Goal: Task Accomplishment & Management: Use online tool/utility

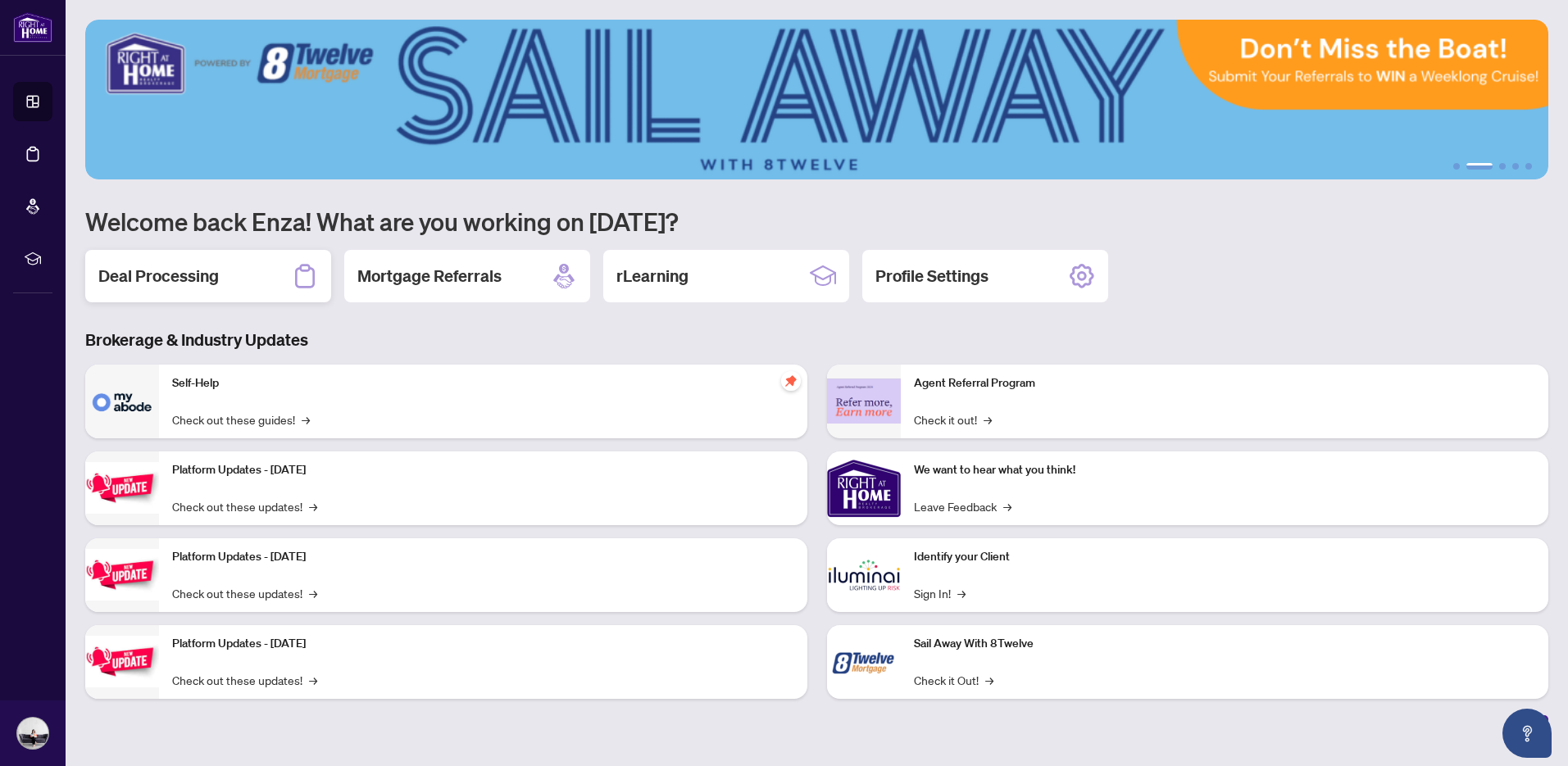
click at [185, 283] on h2 "Deal Processing" at bounding box center [159, 276] width 121 height 23
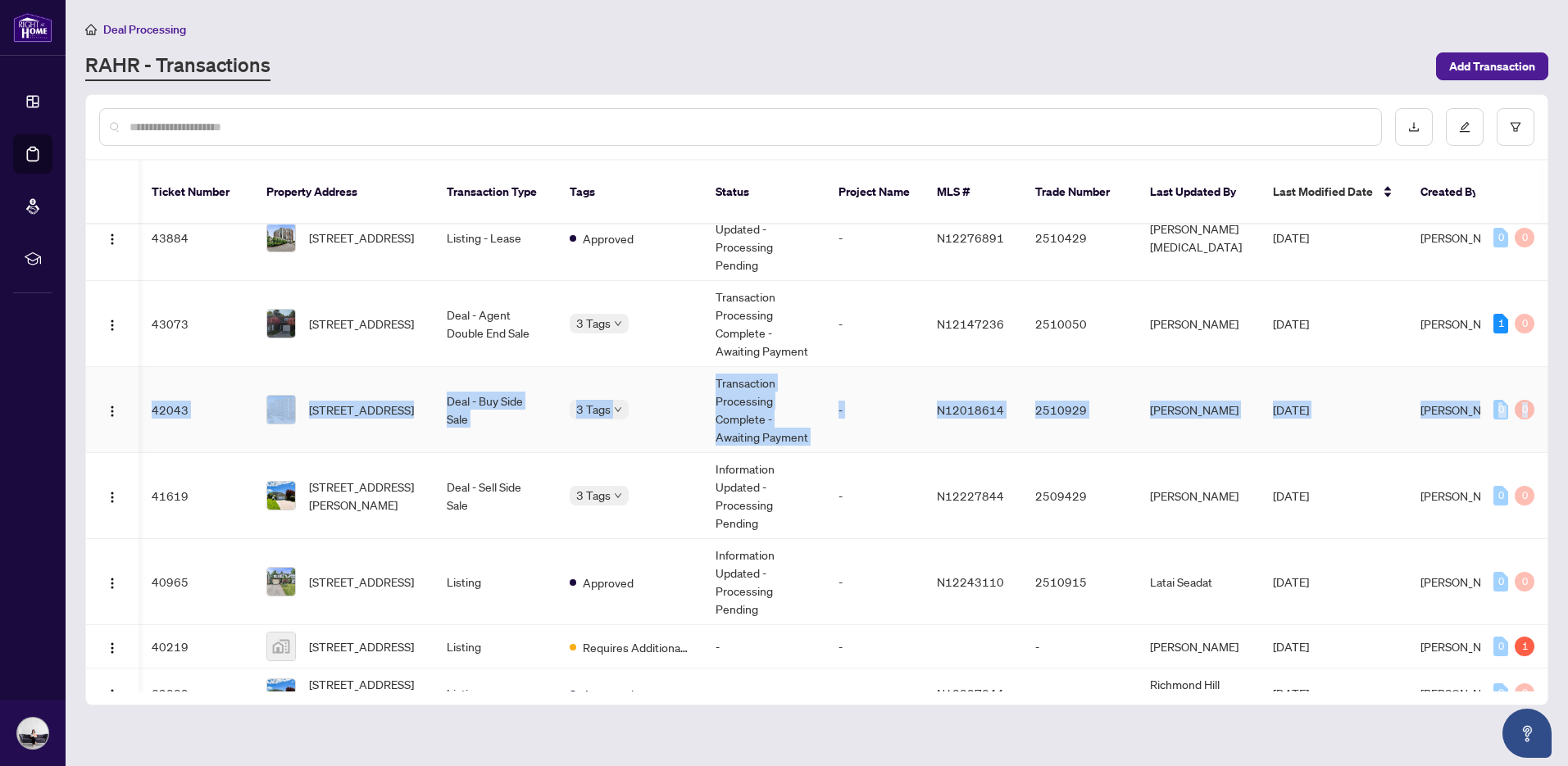
scroll to position [0, 145]
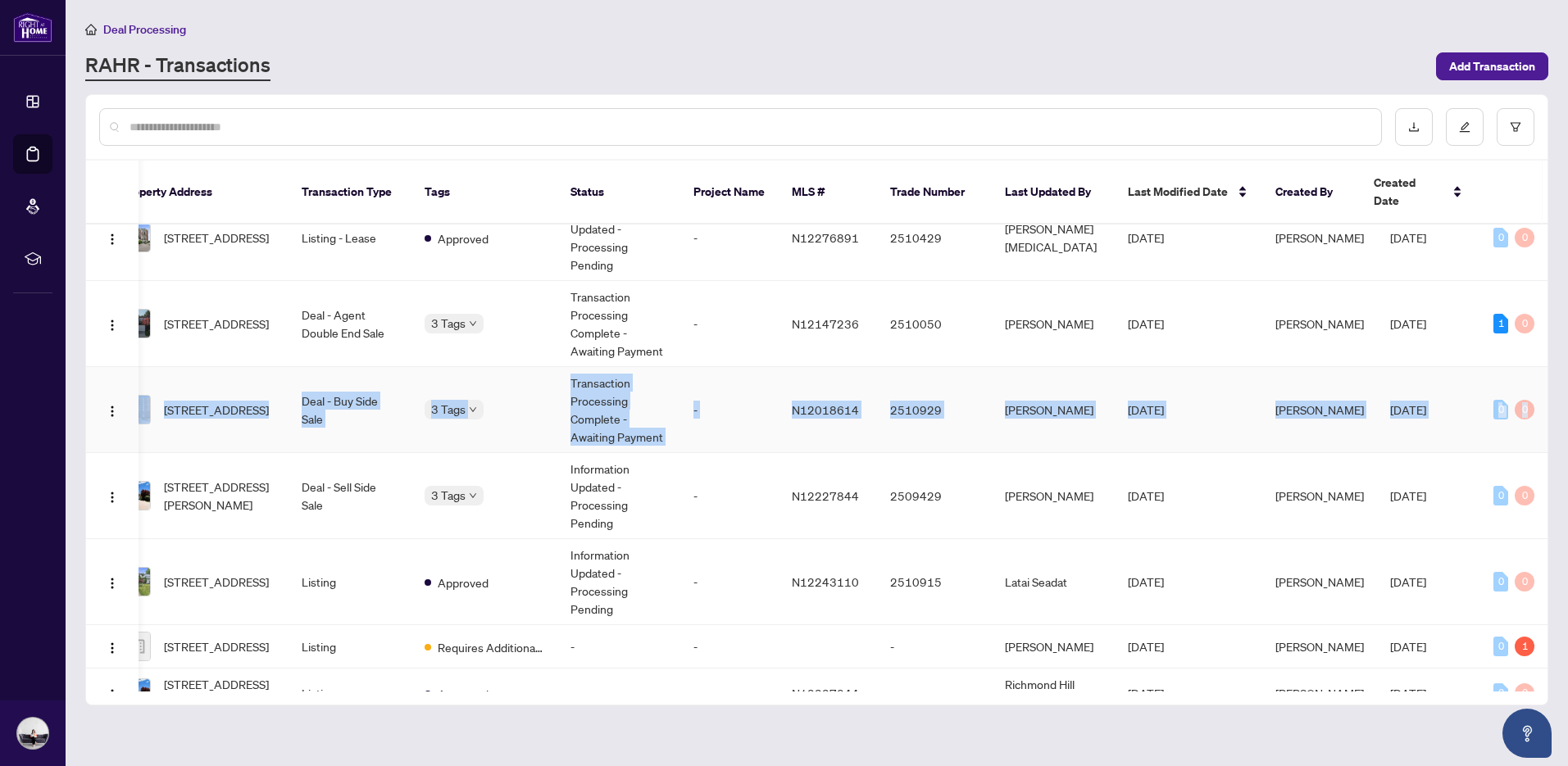
drag, startPoint x: 1542, startPoint y: 336, endPoint x: 1542, endPoint y: 366, distance: 30.0
click at [1542, 366] on tbody "48930 [STREET_ADDRESS] Deal - Sell Side Sale 2 Tags Information Updated - Proce…" at bounding box center [750, 735] width 1618 height 1943
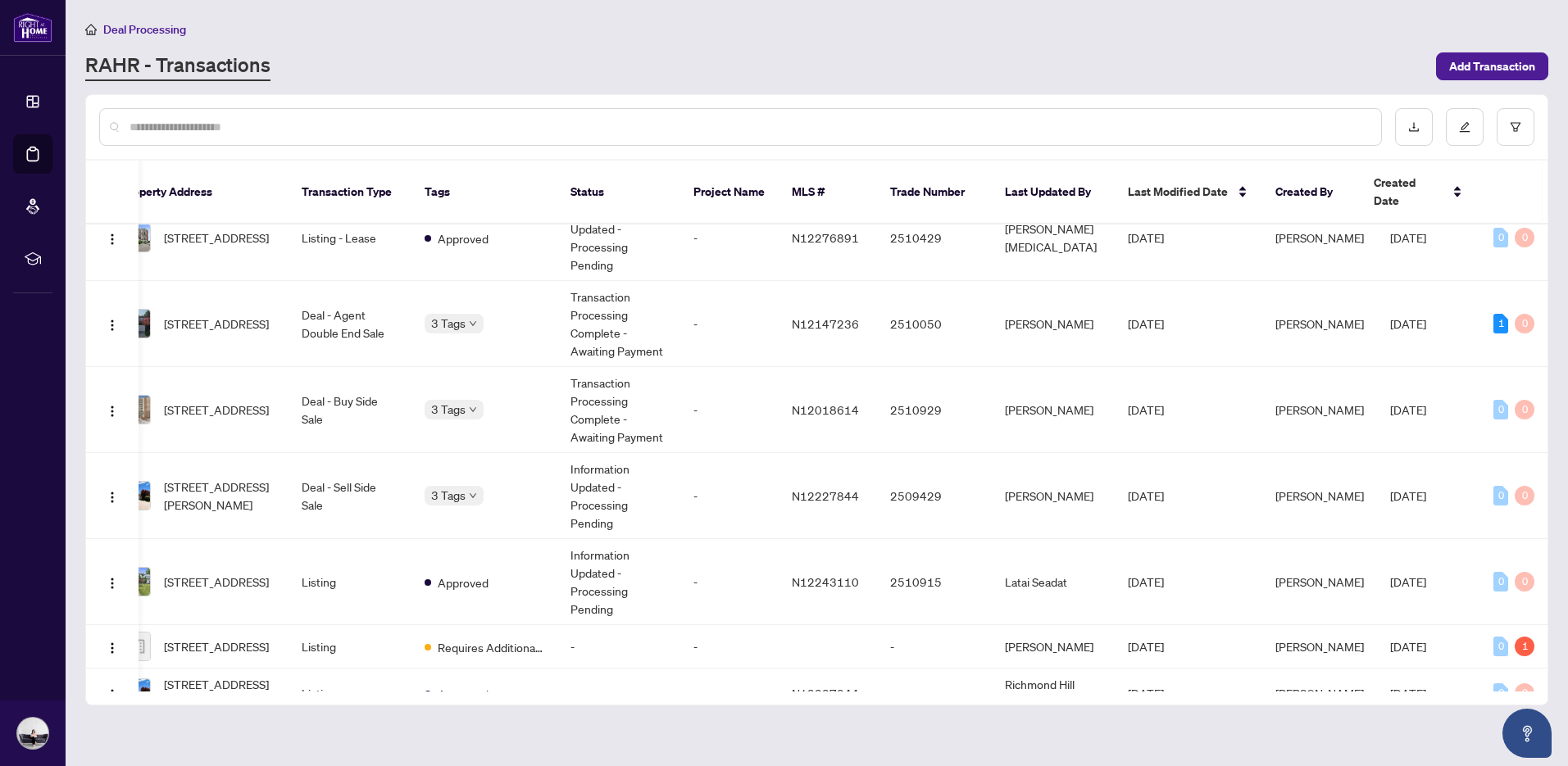
click at [1549, 159] on main "Deal Processing [PERSON_NAME] - Transactions Add Transaction Ticket Number Prop…" at bounding box center [816, 383] width 1502 height 766
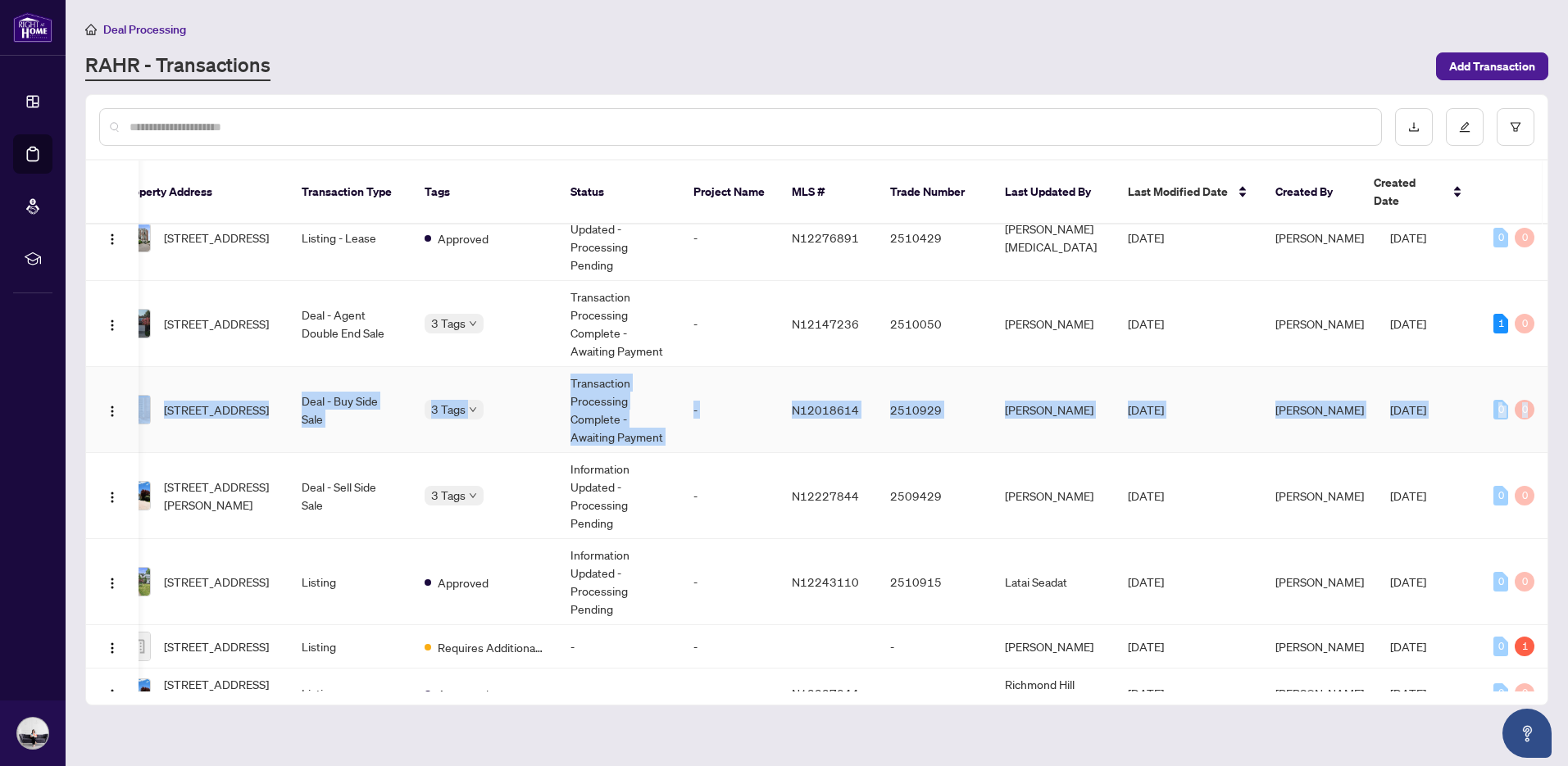
drag, startPoint x: 1542, startPoint y: 328, endPoint x: 1542, endPoint y: 377, distance: 49.0
click at [1542, 377] on tbody "48930 [STREET_ADDRESS] Deal - Sell Side Sale 2 Tags Information Updated - Proce…" at bounding box center [750, 735] width 1618 height 1943
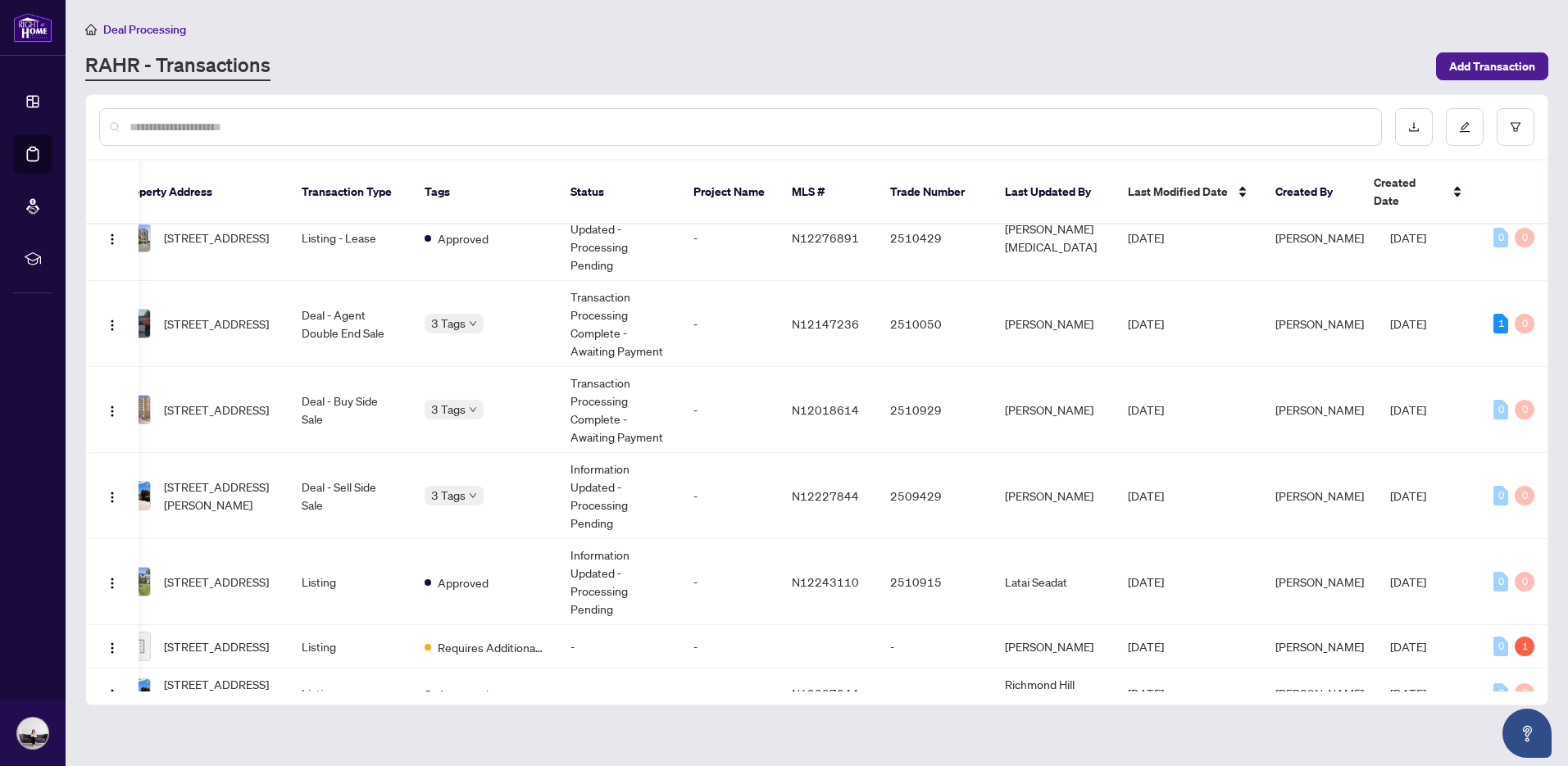
click at [1567, 340] on main "Deal Processing [PERSON_NAME] - Transactions Add Transaction Ticket Number Prop…" at bounding box center [816, 383] width 1502 height 766
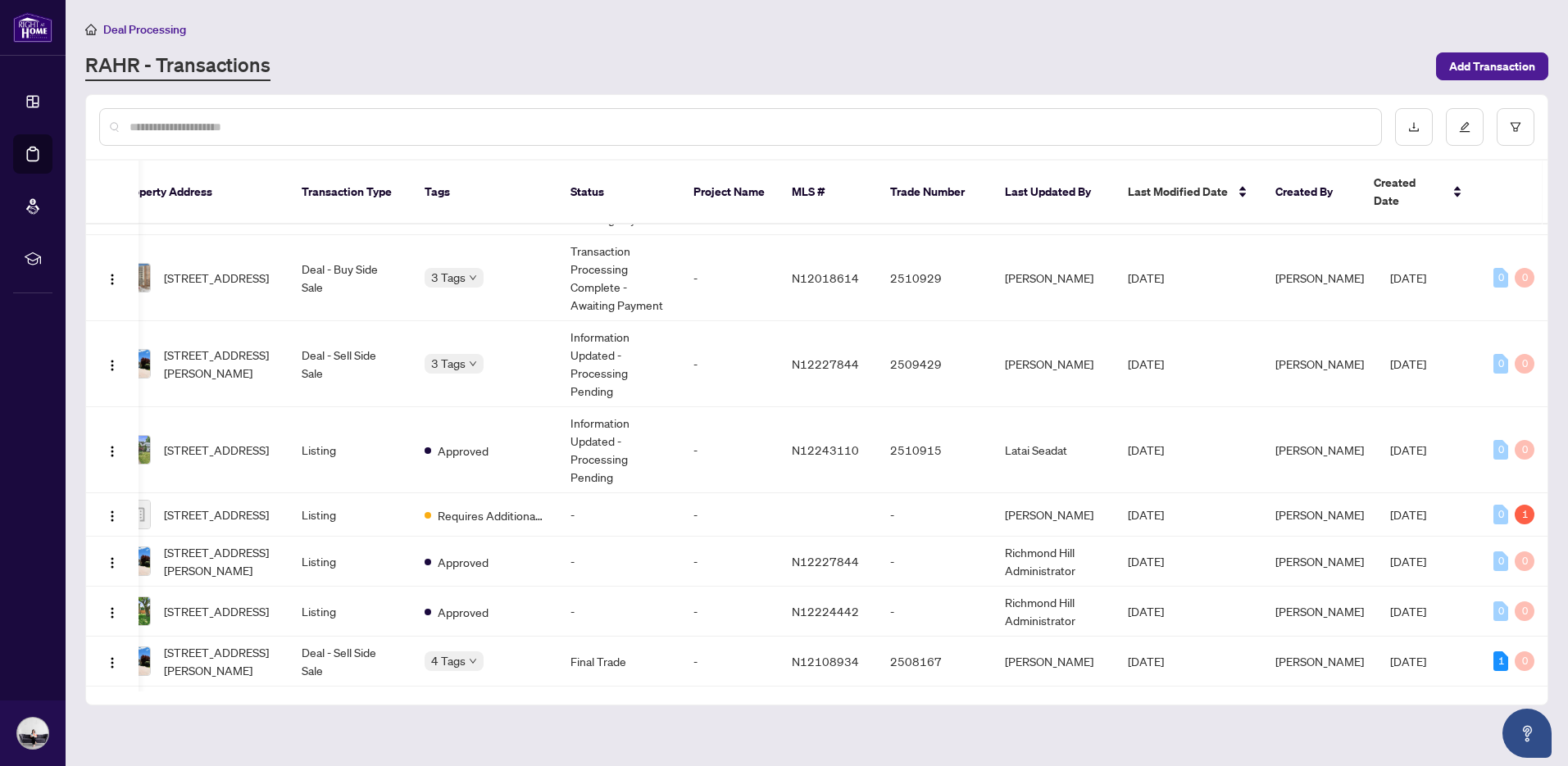
scroll to position [638, 145]
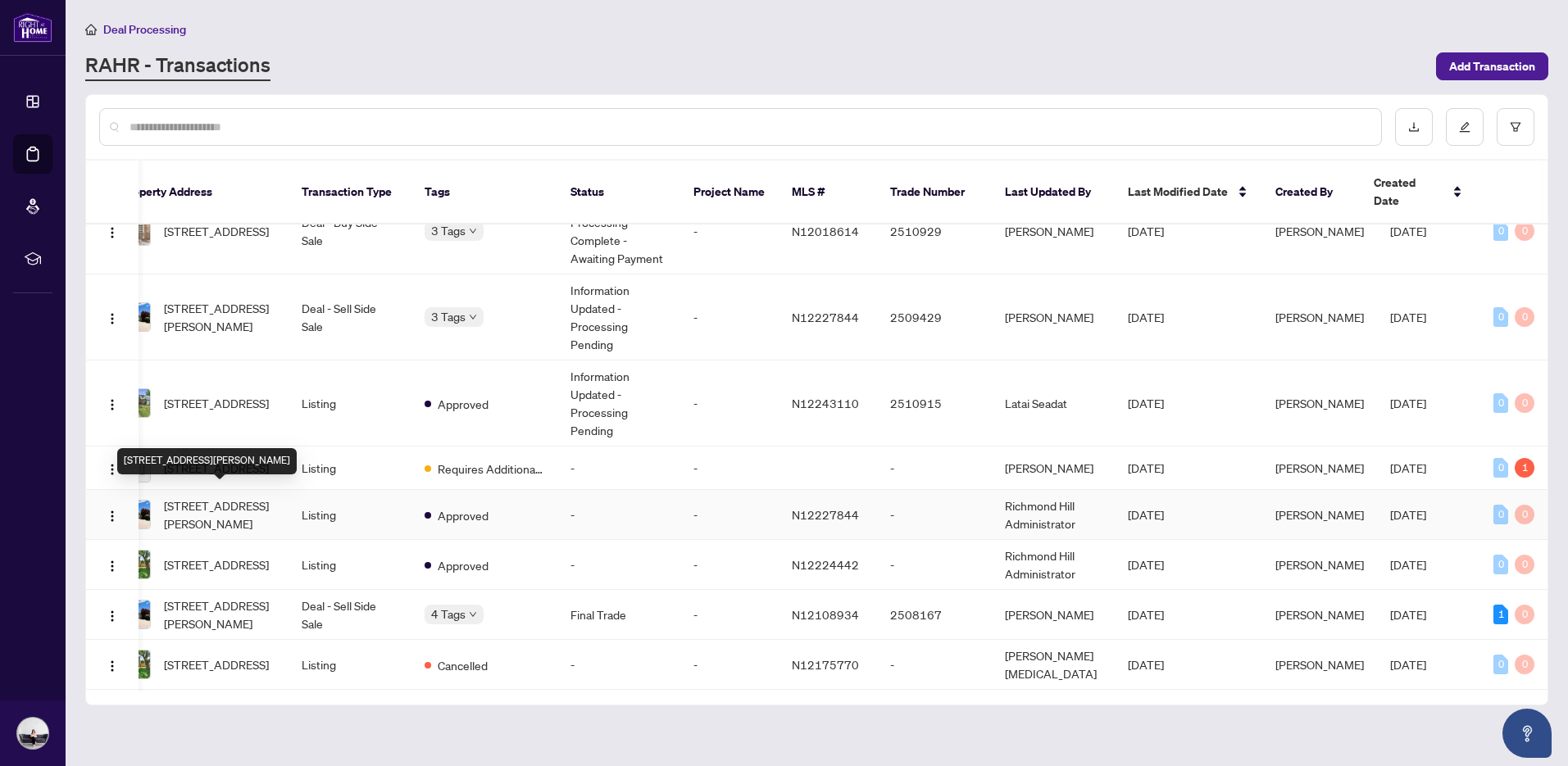
click at [218, 503] on span "[STREET_ADDRESS][PERSON_NAME]" at bounding box center [219, 514] width 111 height 36
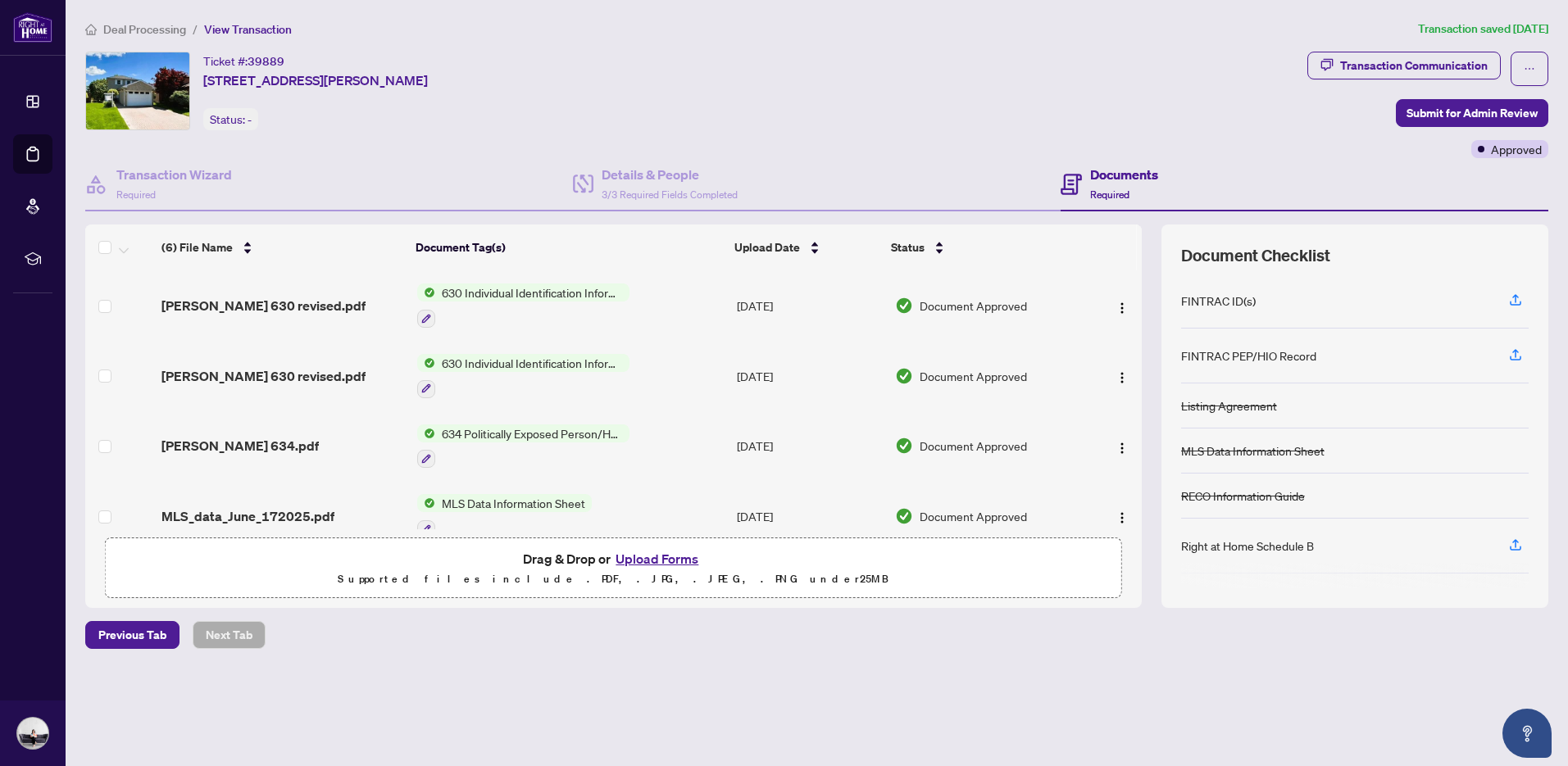
click at [695, 564] on button "Upload Forms" at bounding box center [657, 559] width 93 height 21
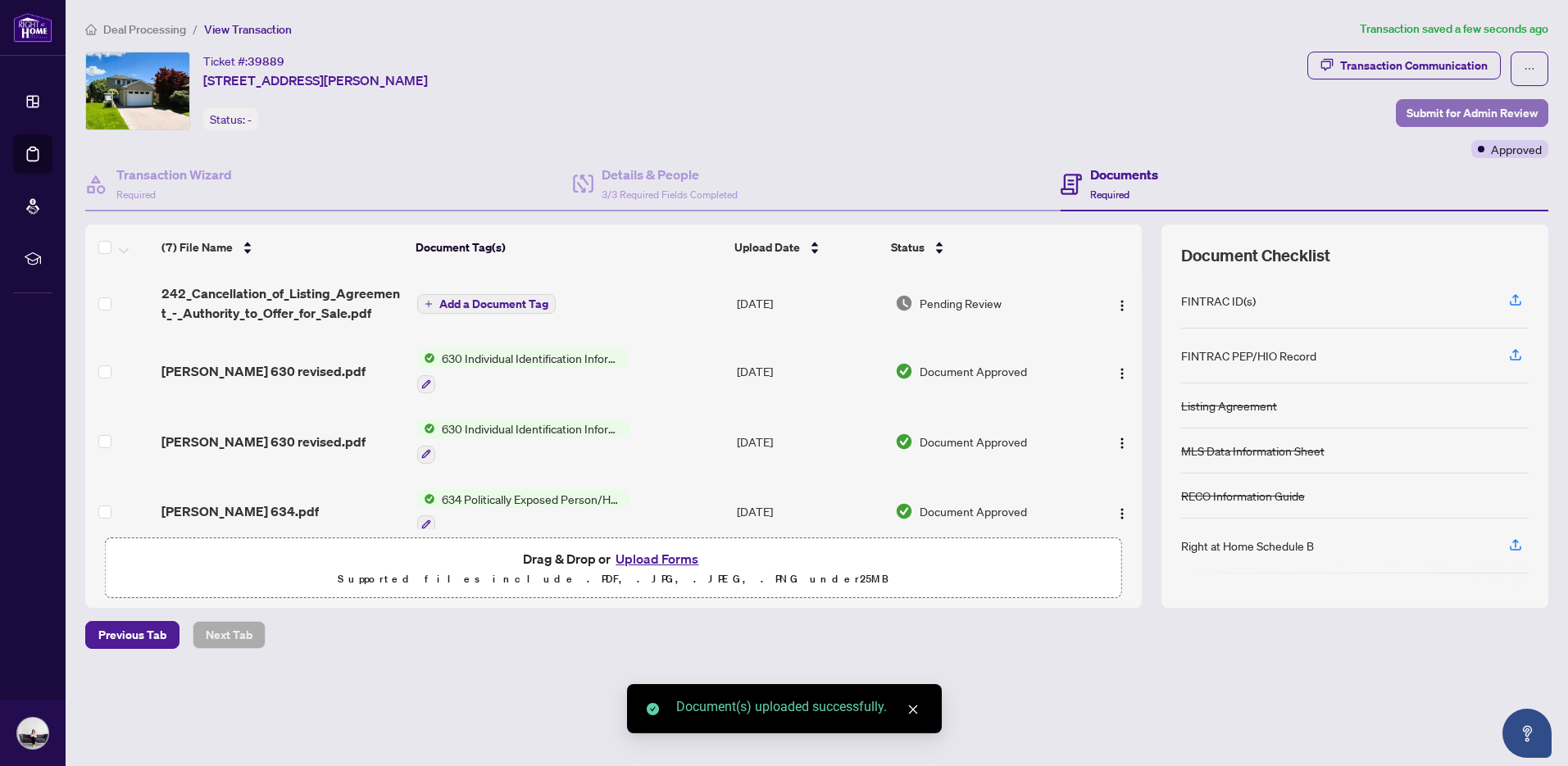
click at [1442, 109] on span "Submit for Admin Review" at bounding box center [1473, 113] width 131 height 26
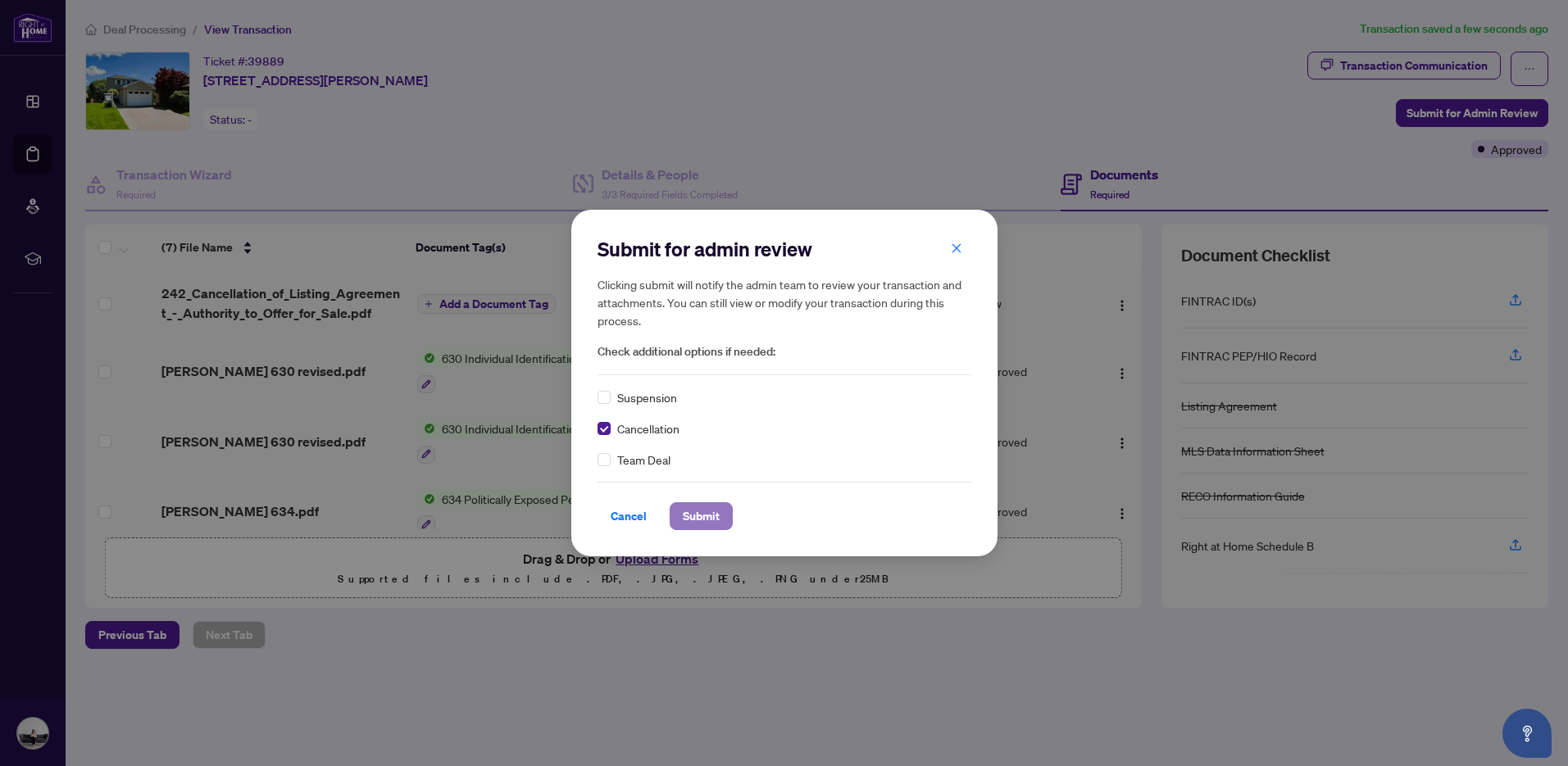
click at [691, 516] on span "Submit" at bounding box center [701, 517] width 37 height 26
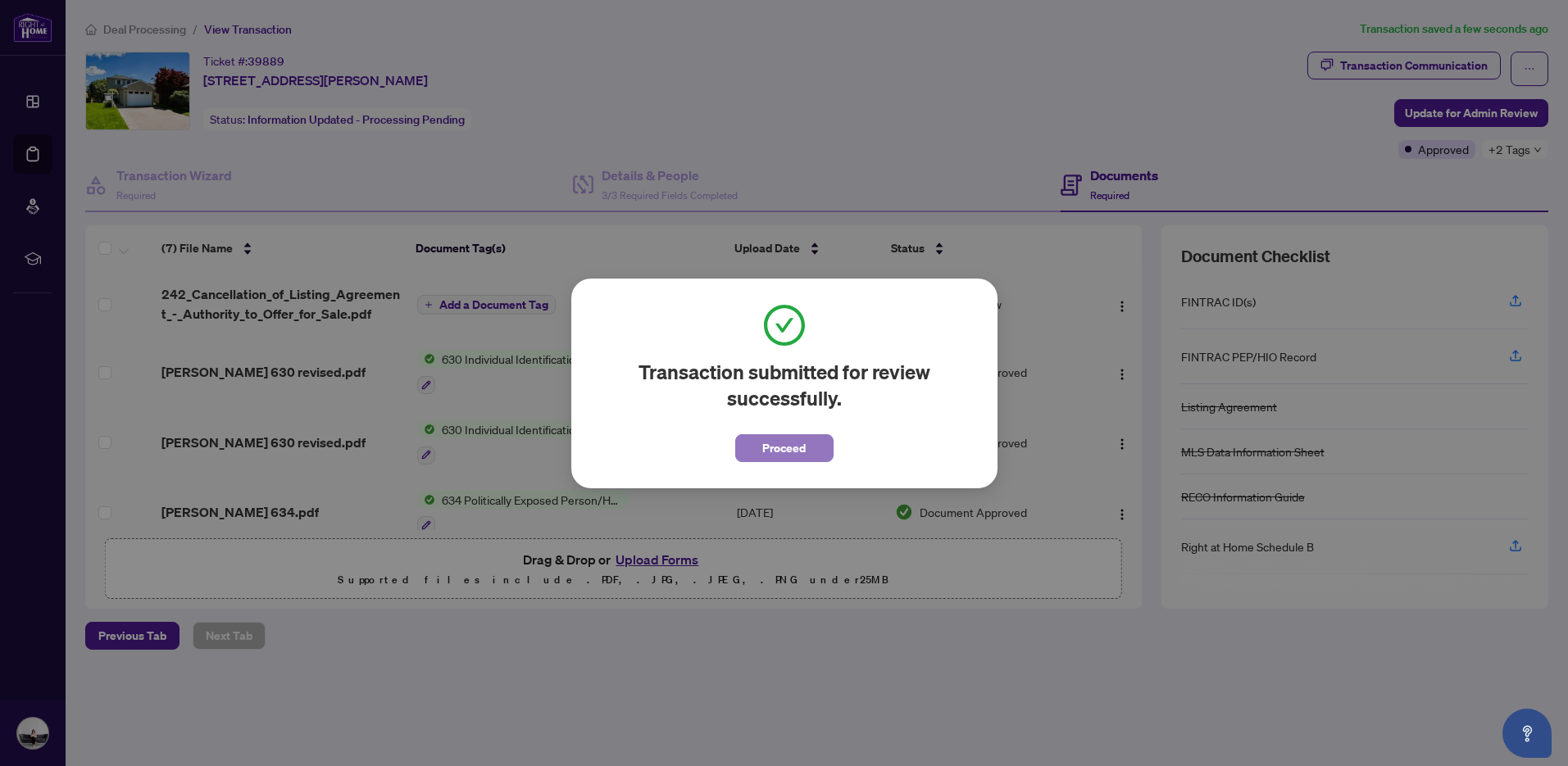
click at [800, 444] on span "Proceed" at bounding box center [784, 448] width 44 height 26
